Goal: Task Accomplishment & Management: Complete application form

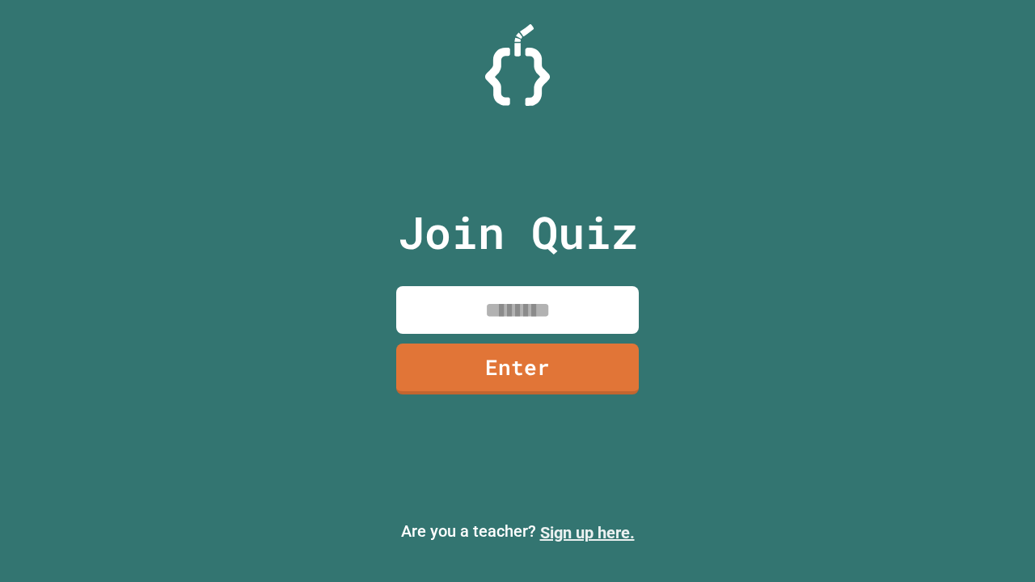
click at [587, 533] on link "Sign up here." at bounding box center [587, 532] width 95 height 19
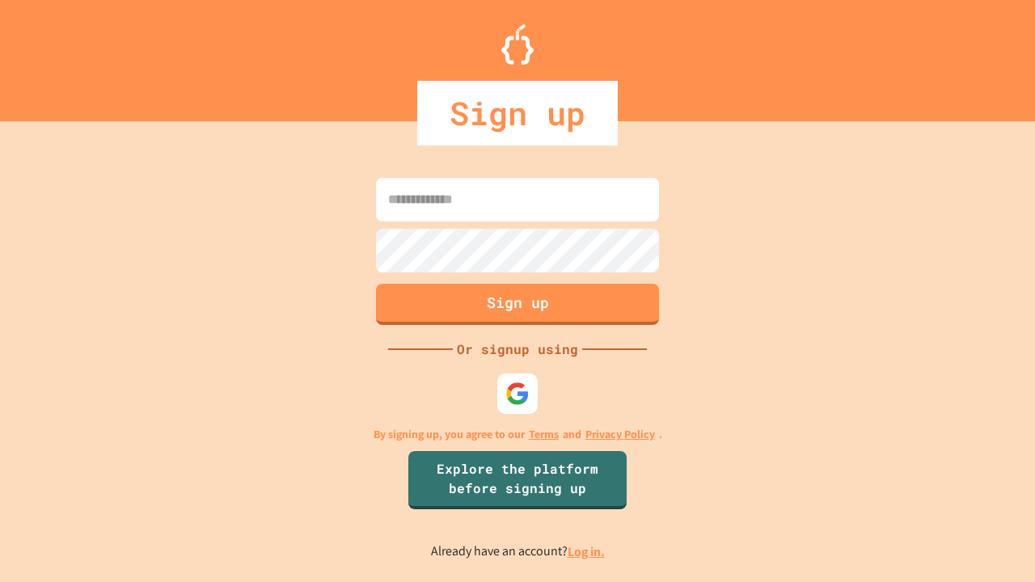
click at [587, 552] on link "Log in." at bounding box center [586, 552] width 37 height 17
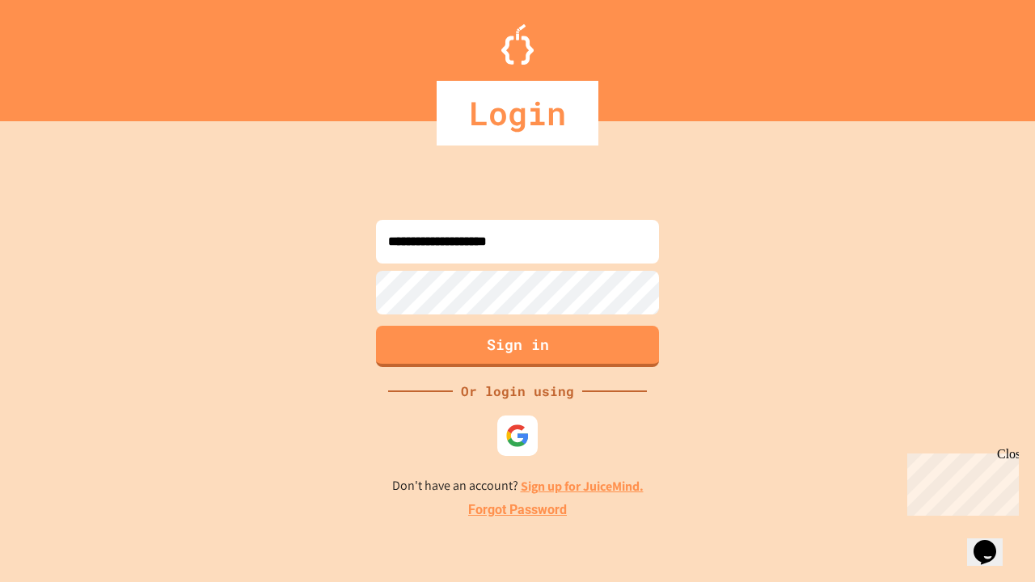
type input "**********"
